Goal: Find specific page/section: Find specific page/section

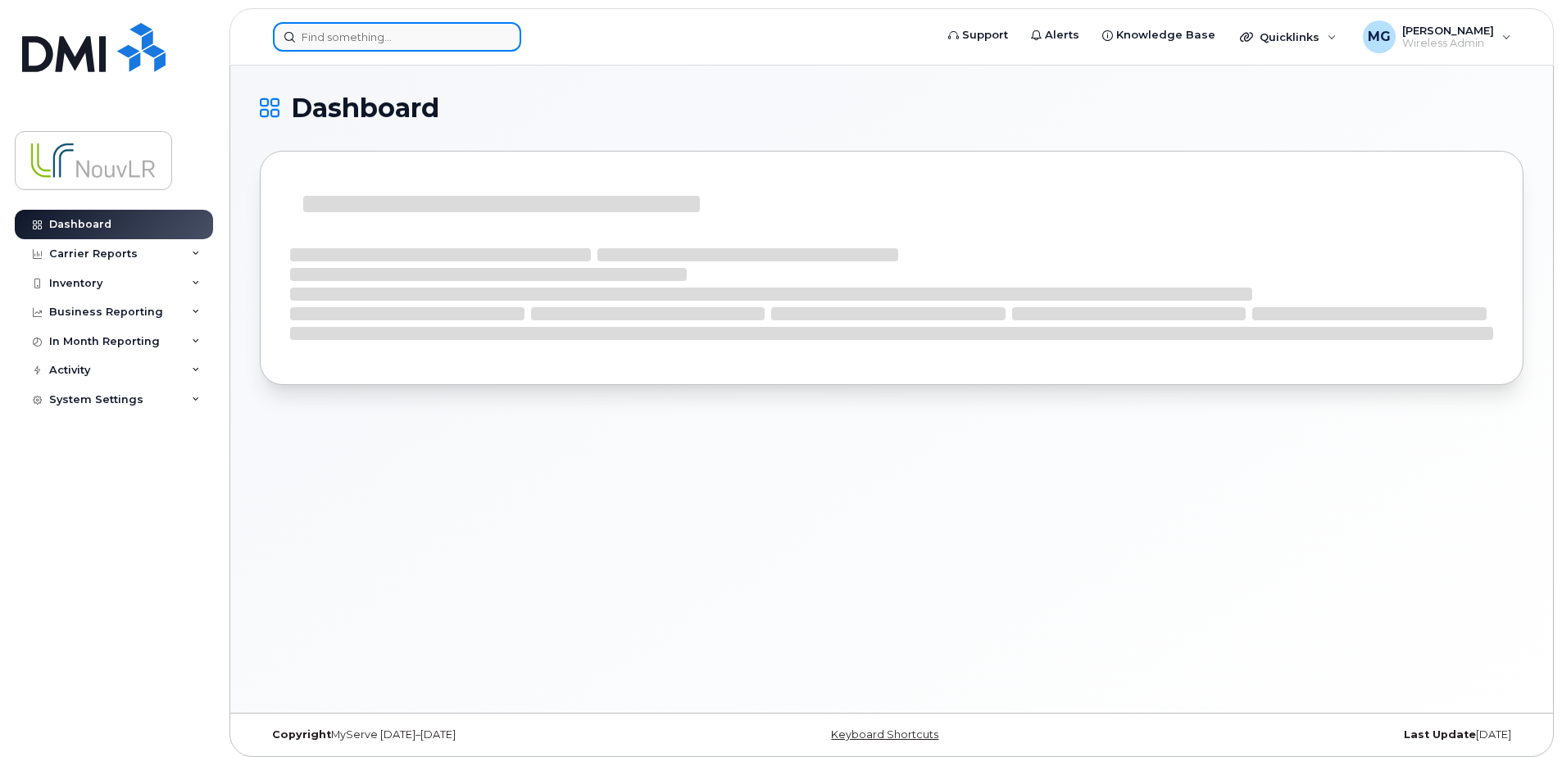
drag, startPoint x: 0, startPoint y: 0, endPoint x: 357, endPoint y: 35, distance: 358.3
click at [357, 35] on input at bounding box center [397, 37] width 248 height 30
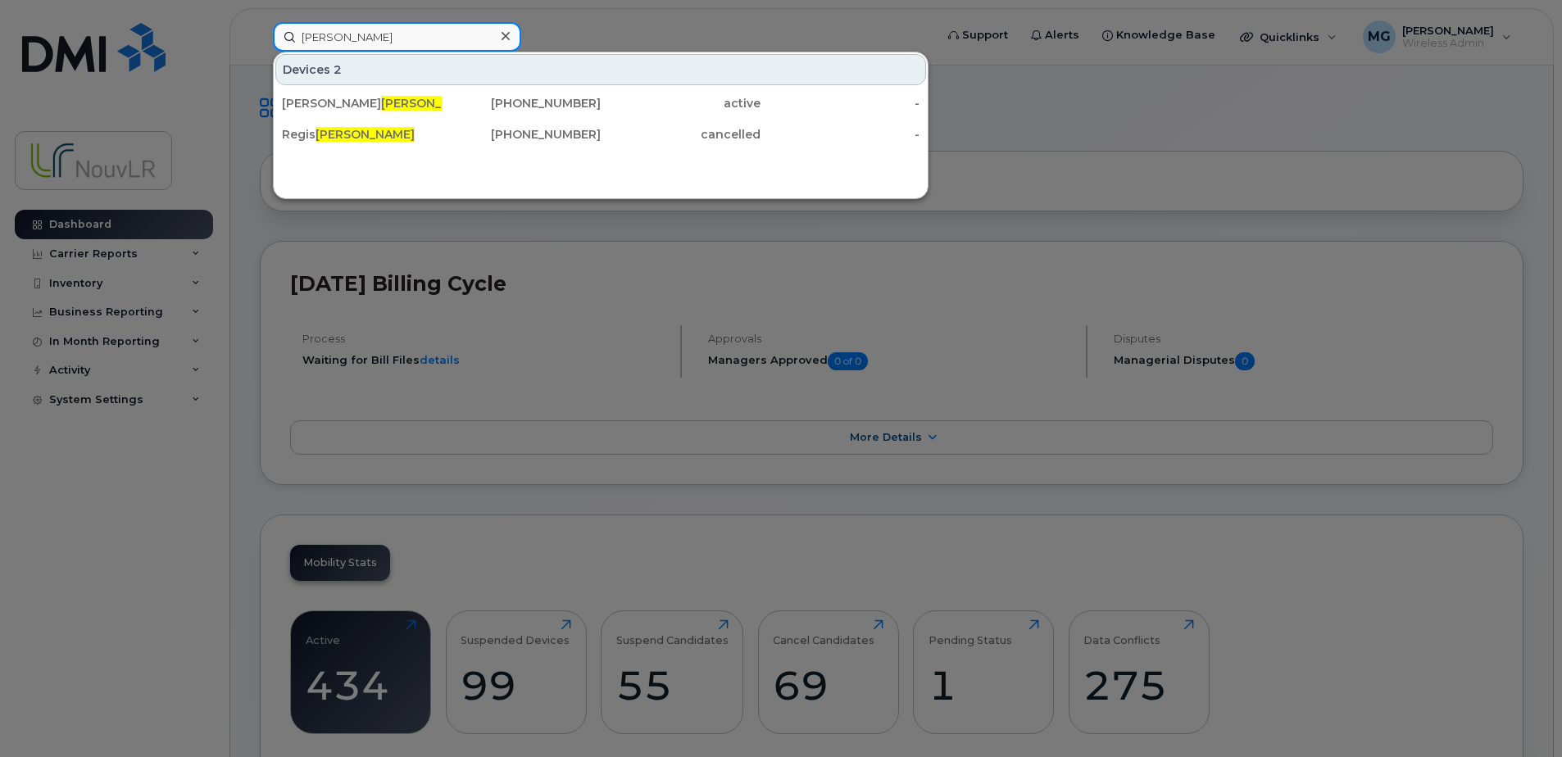
type input "[PERSON_NAME]"
click at [589, 19] on div at bounding box center [781, 378] width 1562 height 757
click at [322, 37] on input "bilodeau" at bounding box center [397, 37] width 248 height 30
drag, startPoint x: 378, startPoint y: 34, endPoint x: 279, endPoint y: 40, distance: 99.4
click at [279, 40] on input "bilodeau" at bounding box center [397, 37] width 248 height 30
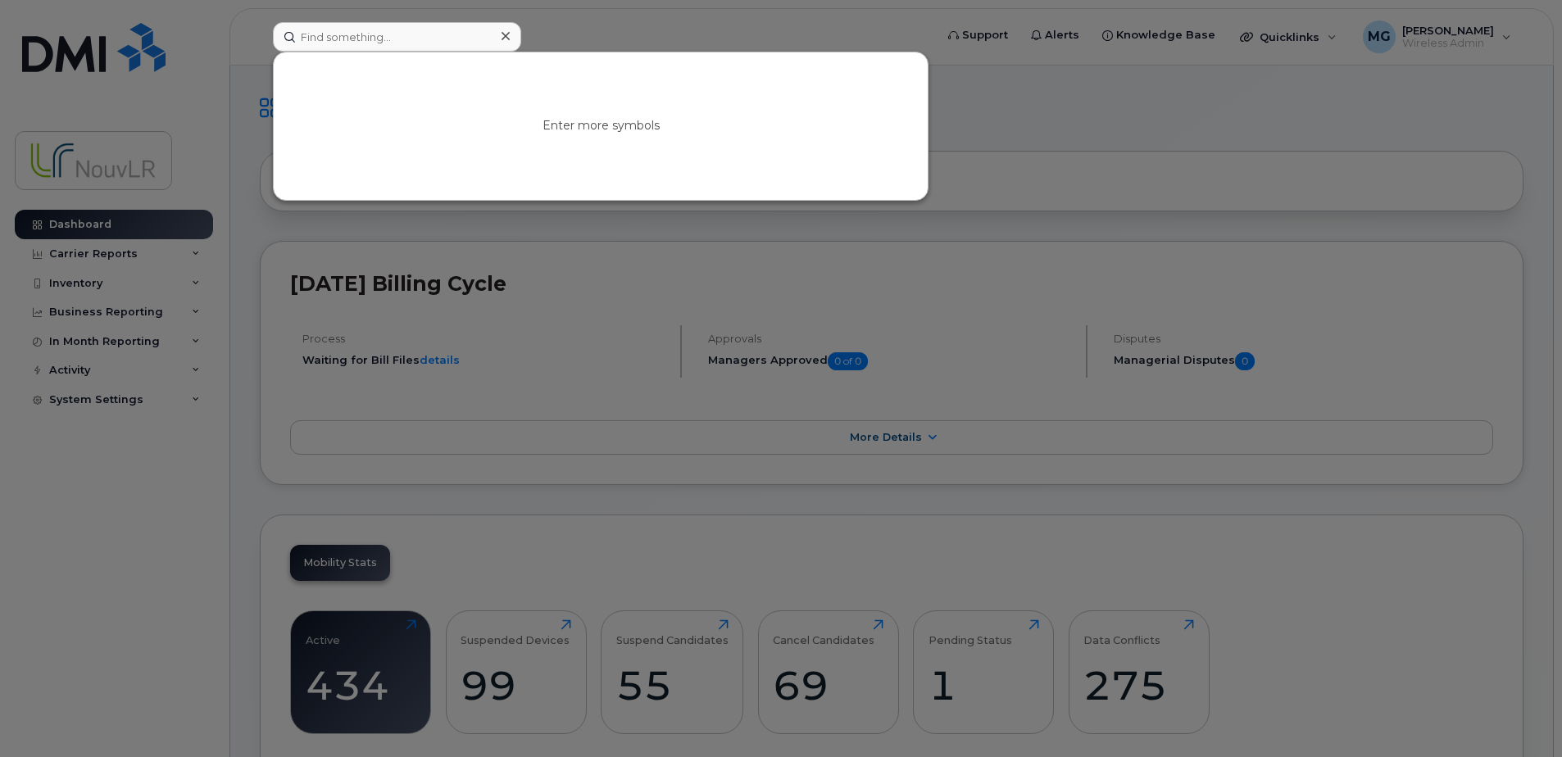
click at [507, 36] on icon at bounding box center [506, 36] width 8 height 8
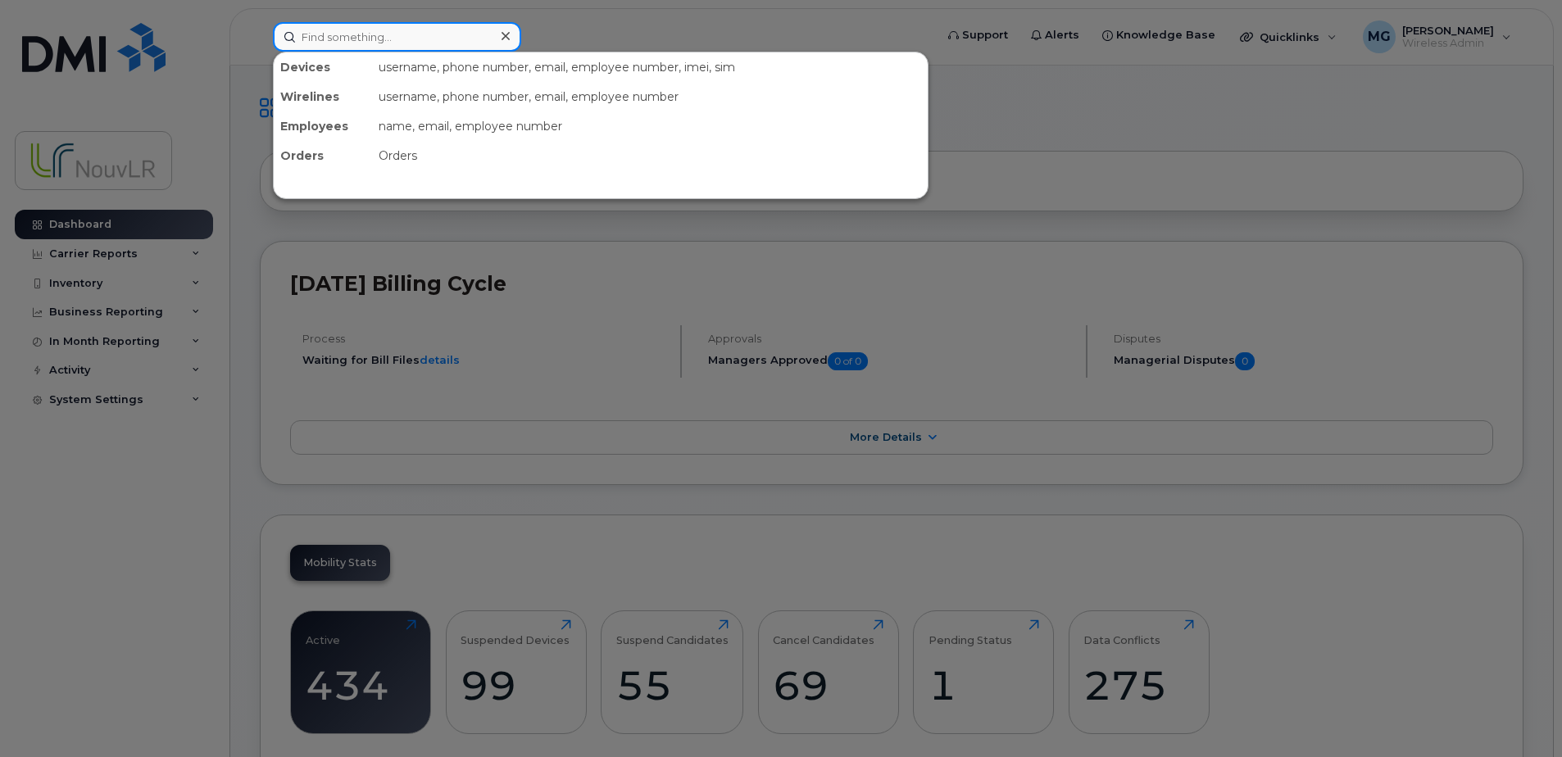
click at [374, 31] on input at bounding box center [397, 37] width 248 height 30
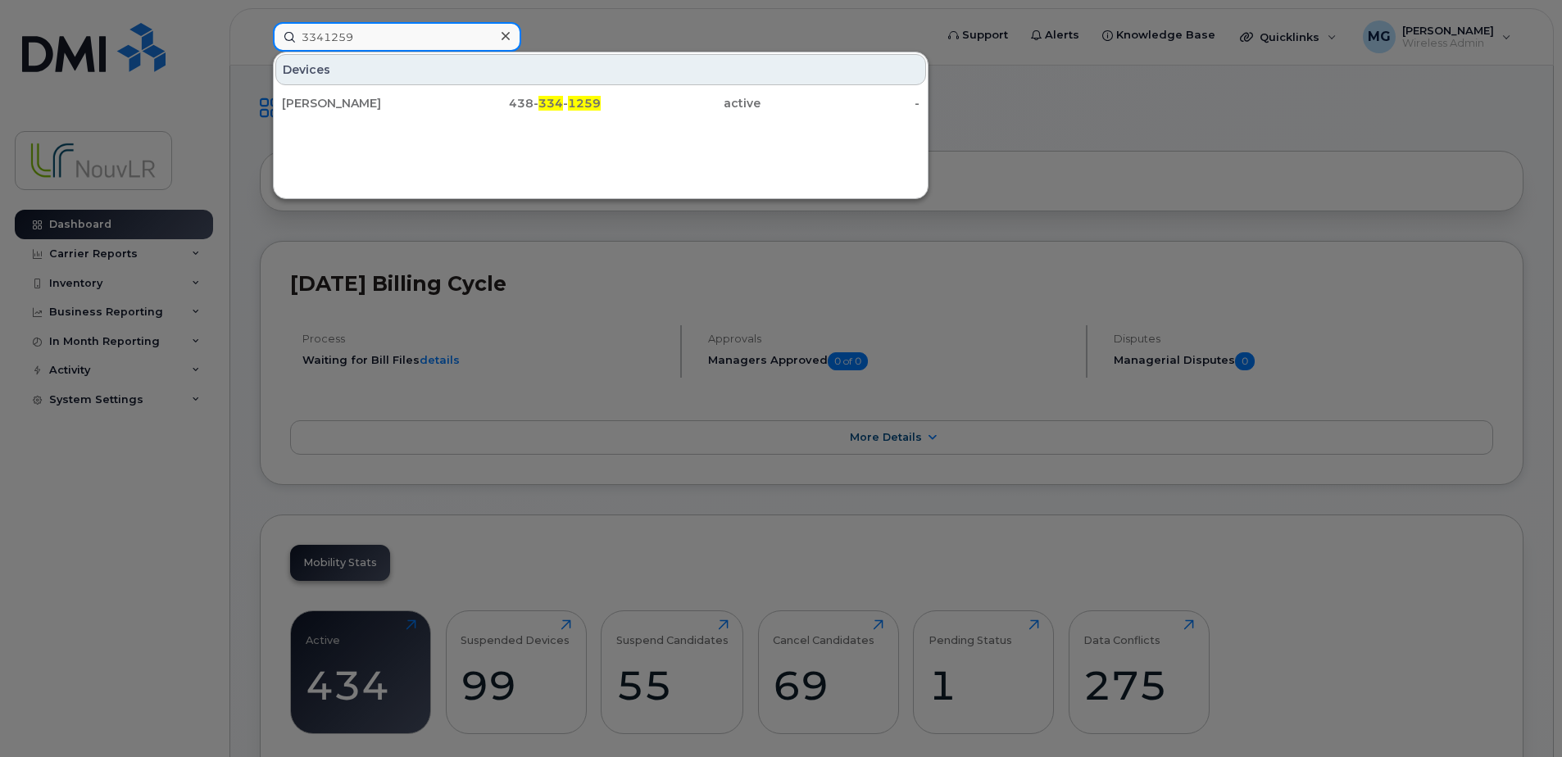
type input "3341259"
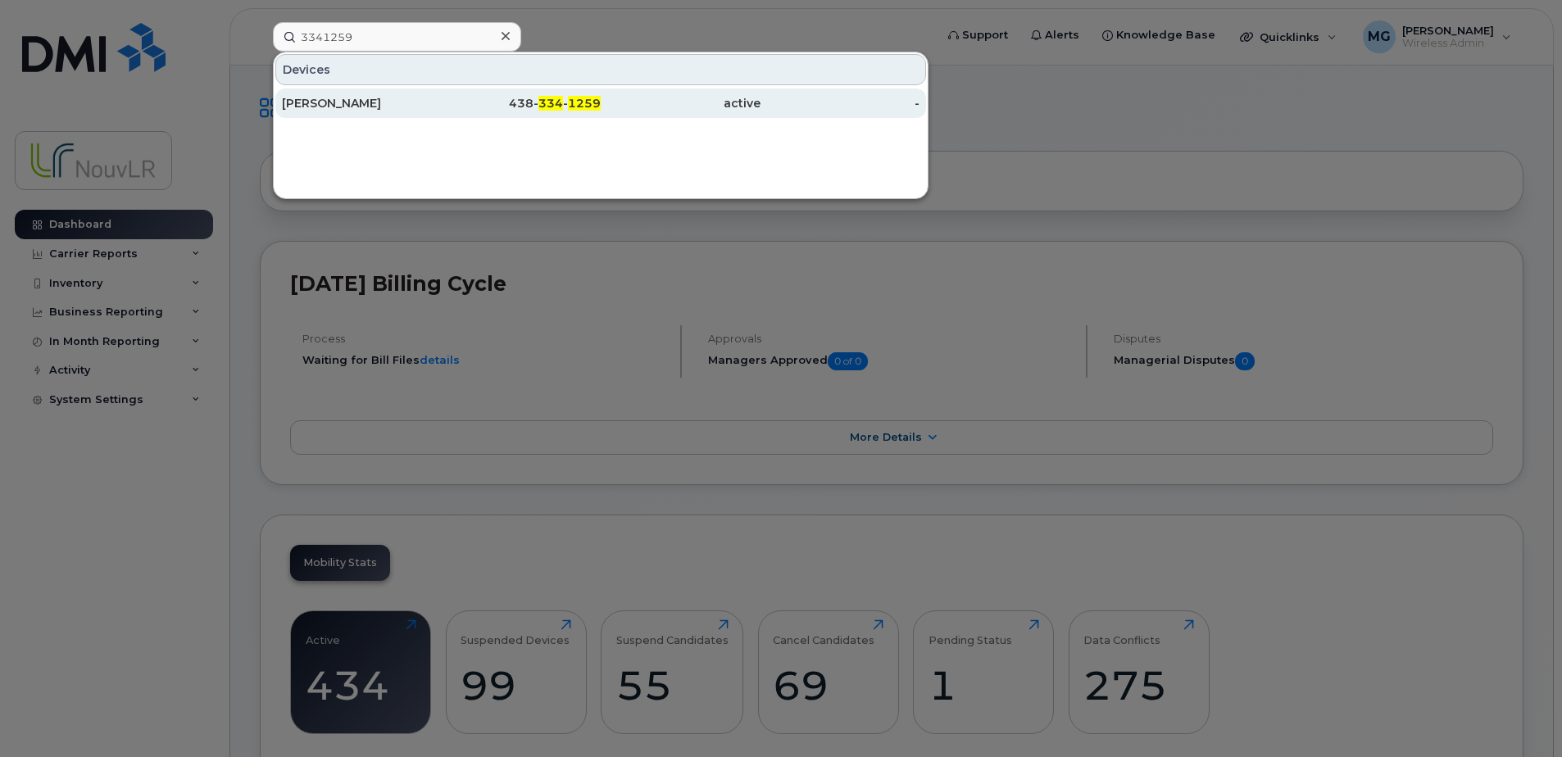
click at [298, 102] on div "[PERSON_NAME]" at bounding box center [362, 103] width 160 height 16
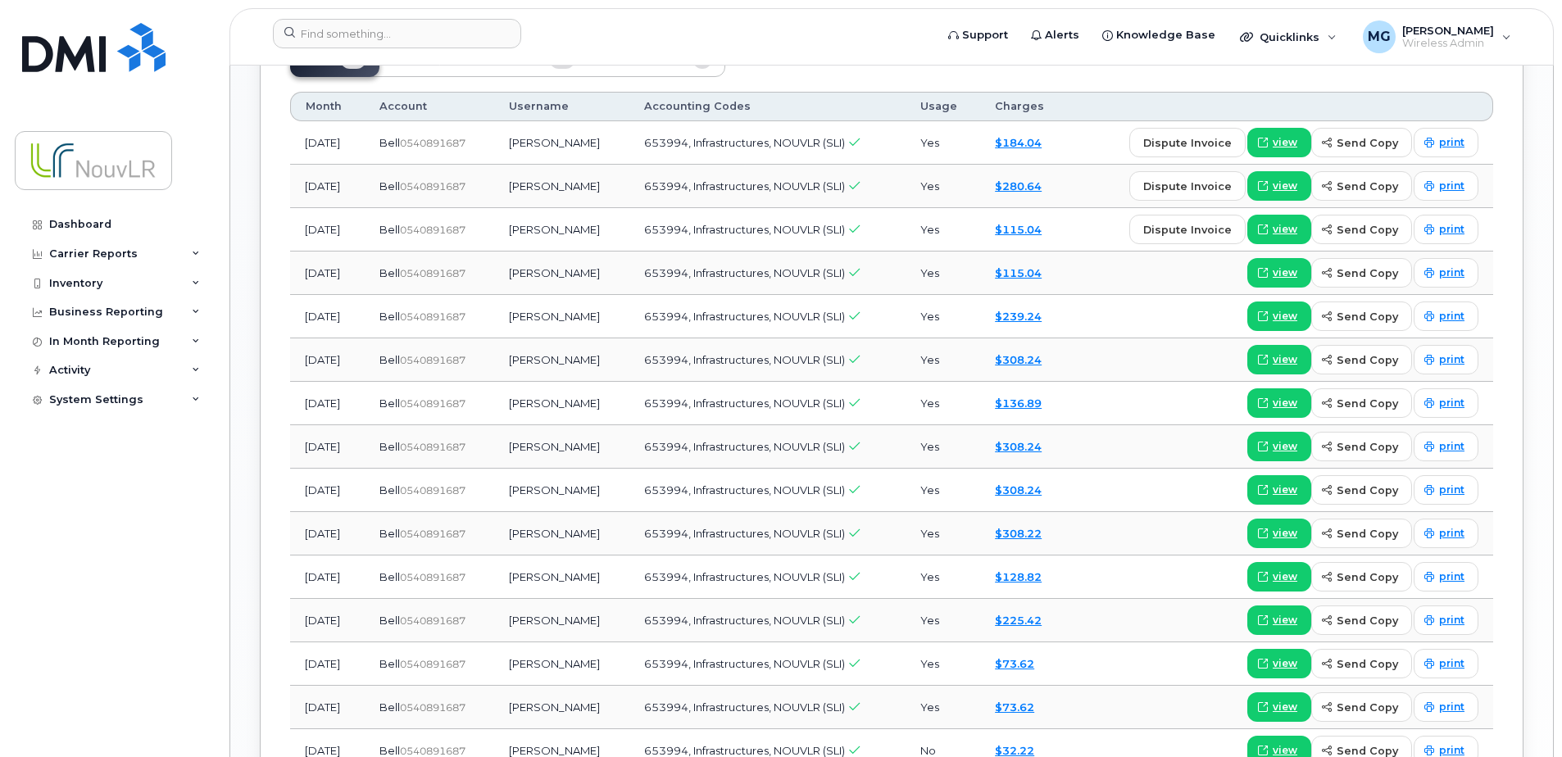
scroll to position [1148, 0]
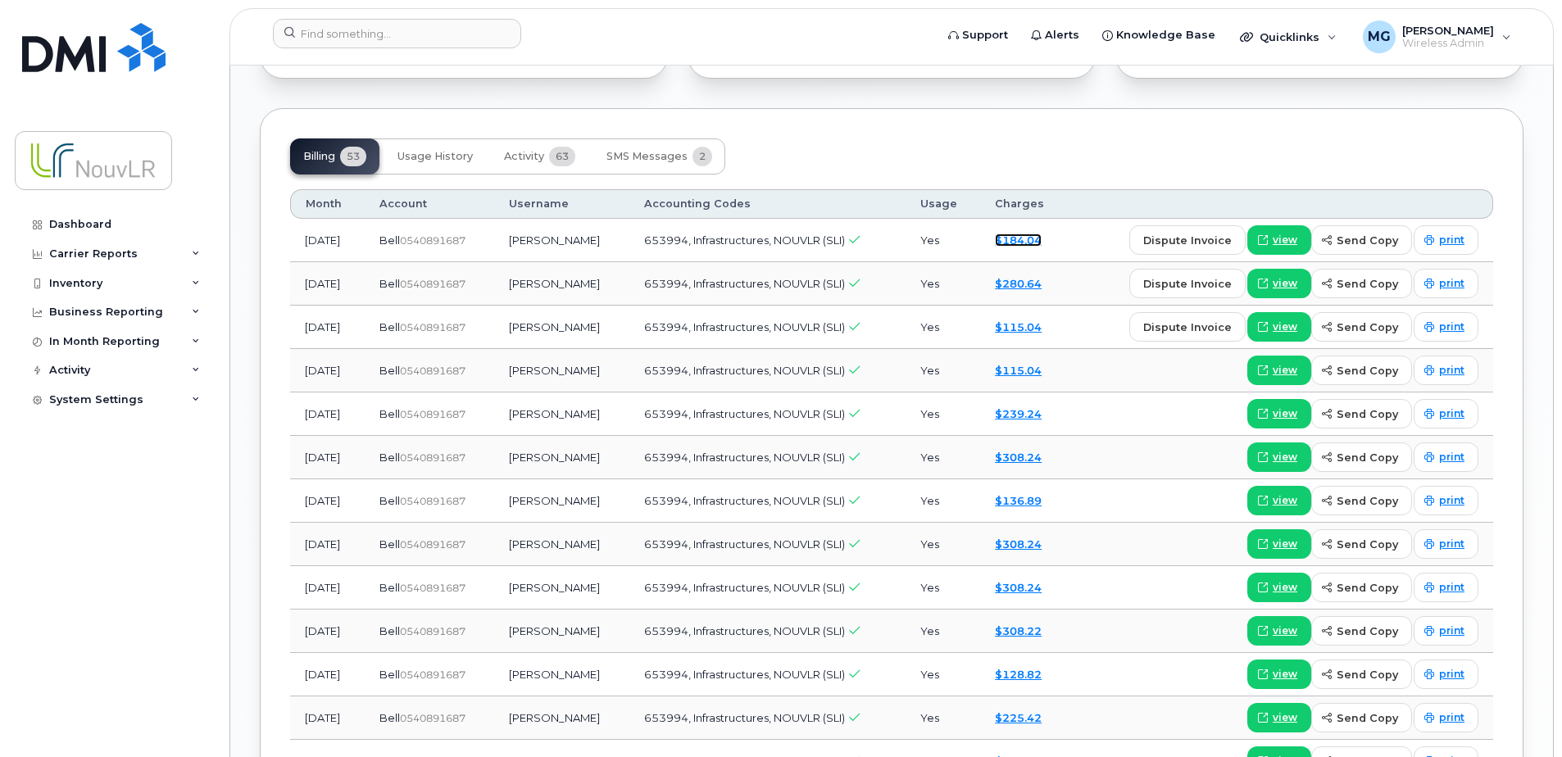
click at [1033, 241] on link "$184.04" at bounding box center [1018, 240] width 47 height 13
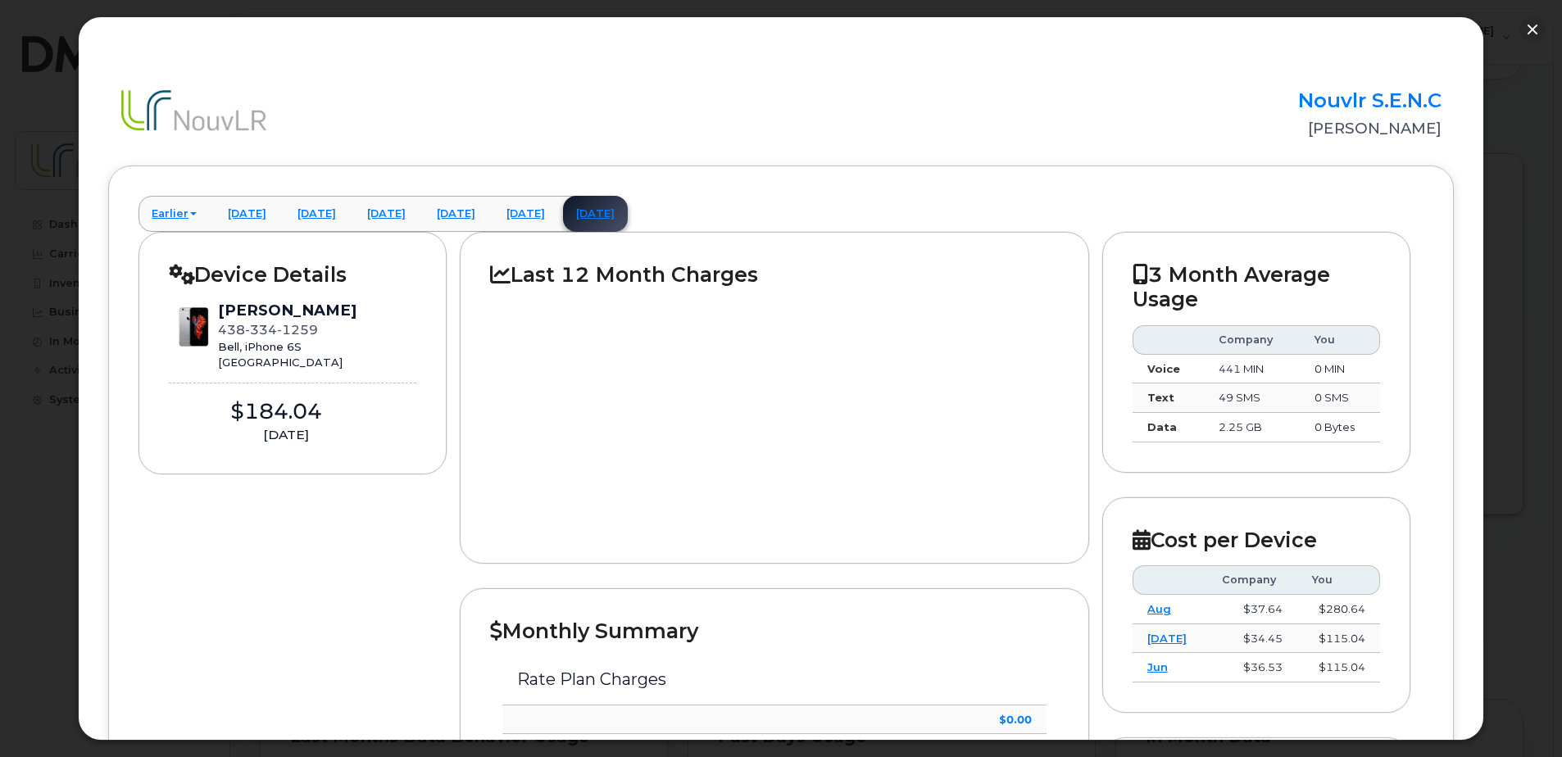
scroll to position [0, 0]
click at [1534, 32] on button "button" at bounding box center [1533, 29] width 26 height 26
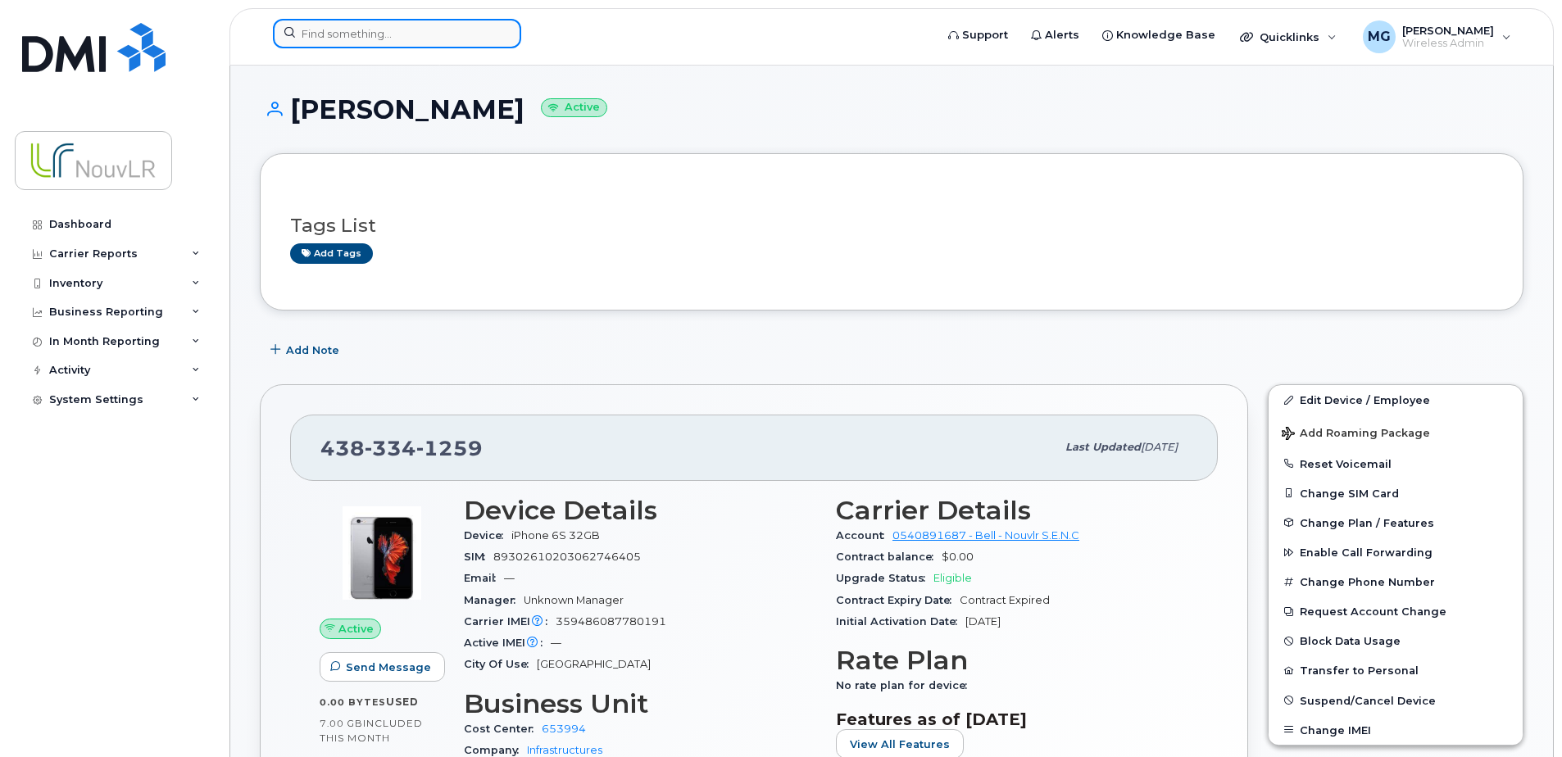
click at [352, 33] on input at bounding box center [397, 34] width 248 height 30
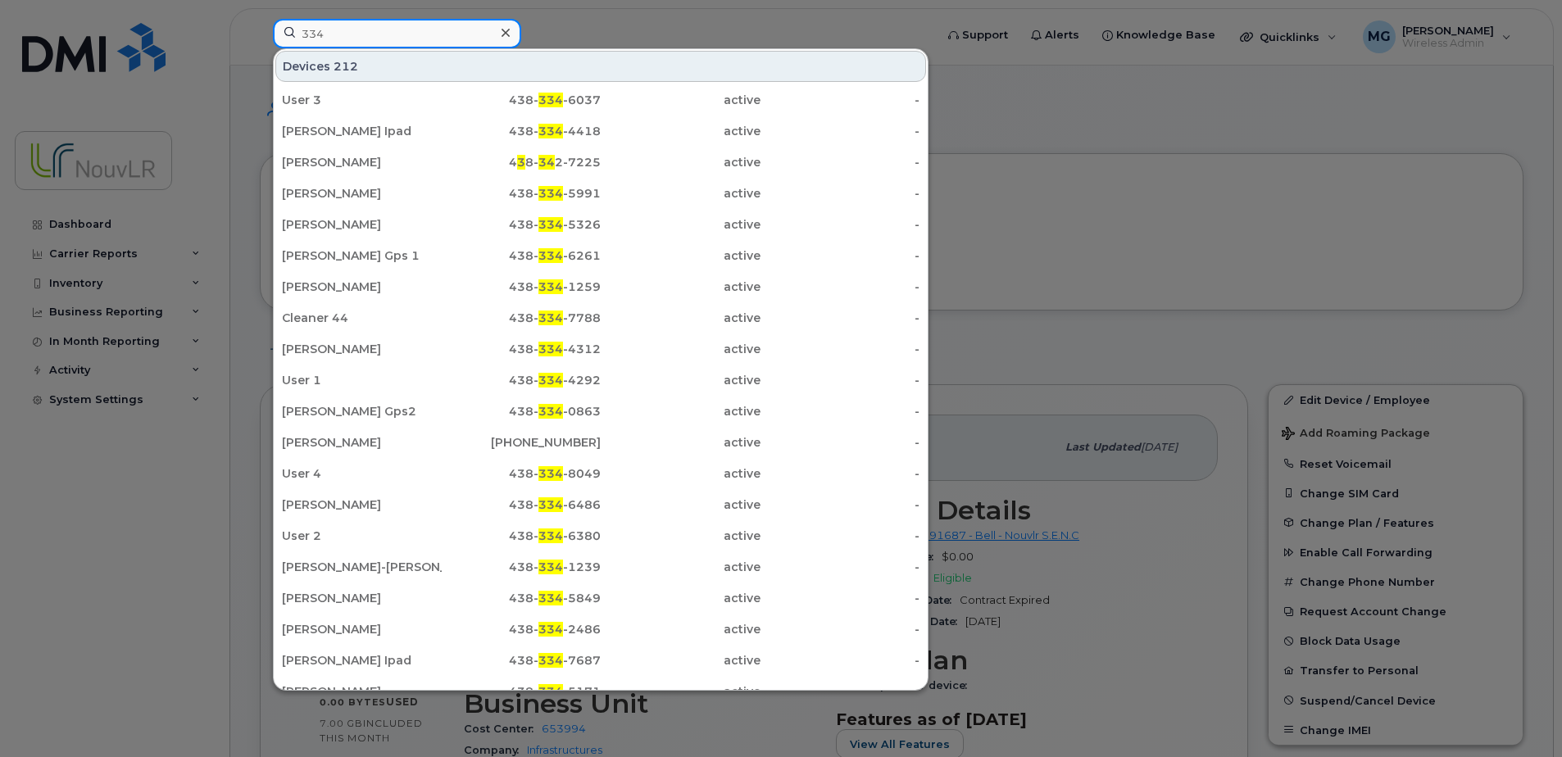
type input "334"
